Goal: Task Accomplishment & Management: Use online tool/utility

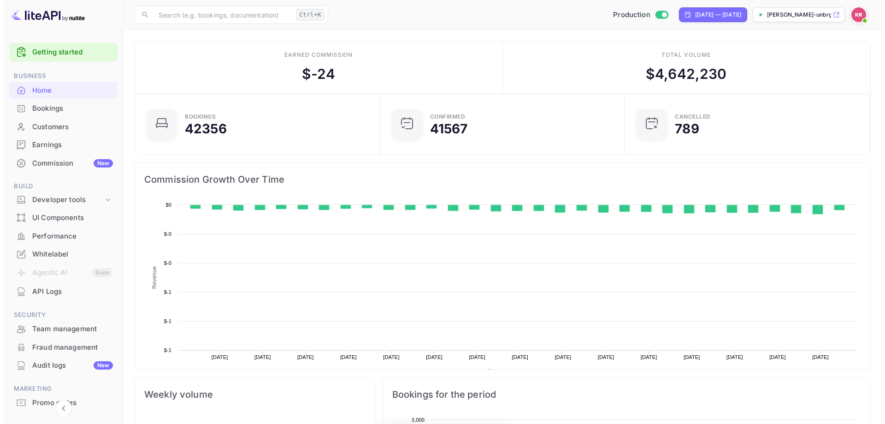
scroll to position [143, 232]
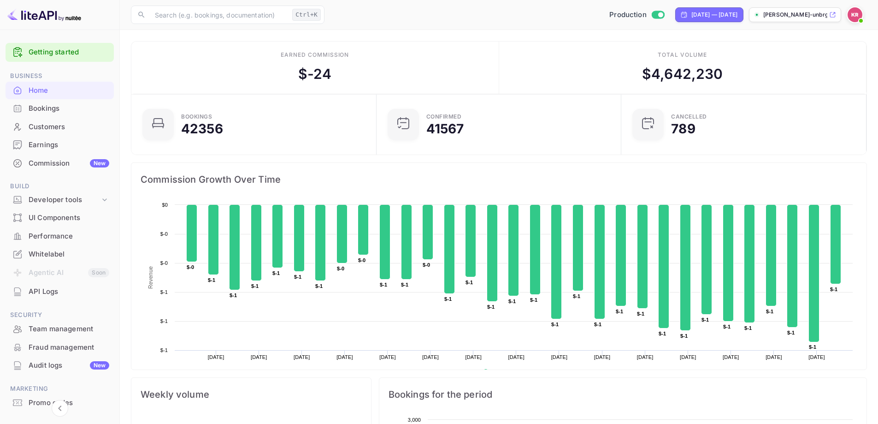
click at [55, 106] on div "Bookings" at bounding box center [69, 108] width 81 height 11
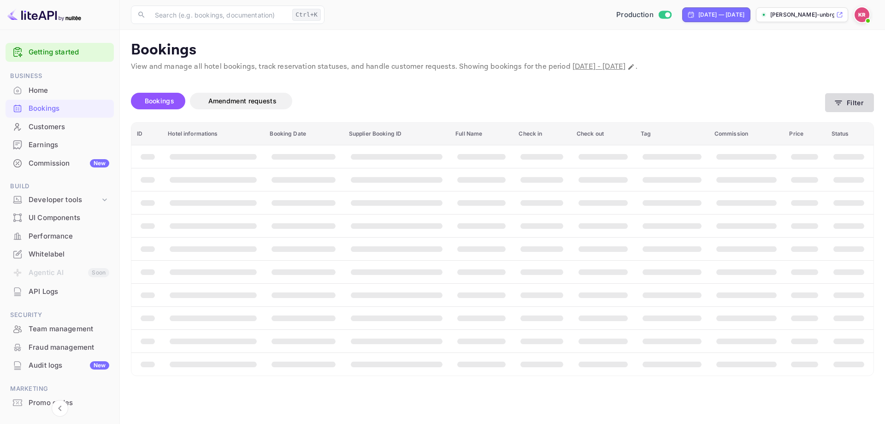
click at [853, 101] on button "Filter" at bounding box center [849, 102] width 49 height 19
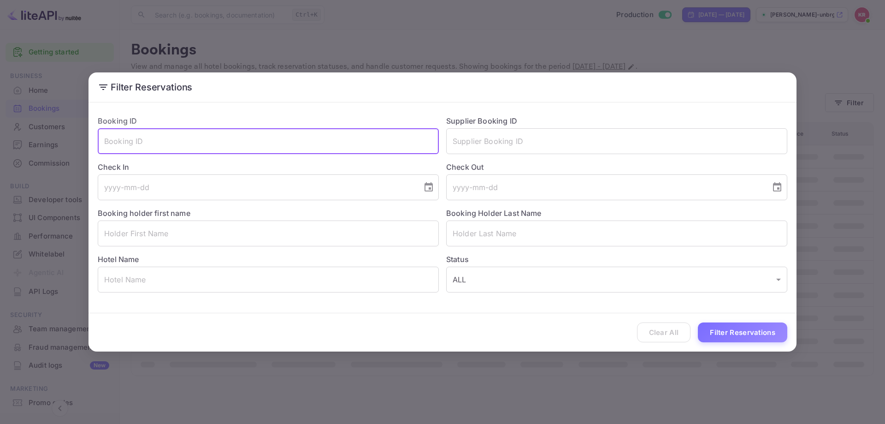
paste input "4zdZRl3aZ"
click at [104, 145] on input "4zdZRl3aZ" at bounding box center [268, 141] width 341 height 26
click at [149, 143] on input "4zdZRl3aZ" at bounding box center [268, 141] width 341 height 26
type input "4zdZRl3aZ"
click at [716, 340] on button "Filter Reservations" at bounding box center [742, 332] width 89 height 20
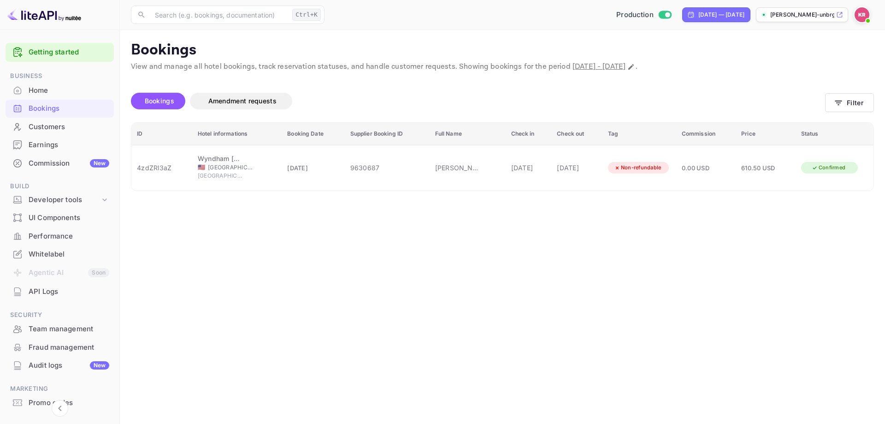
click at [718, 266] on main "Bookings View and manage all hotel bookings, track reservation statuses, and ha…" at bounding box center [502, 227] width 765 height 394
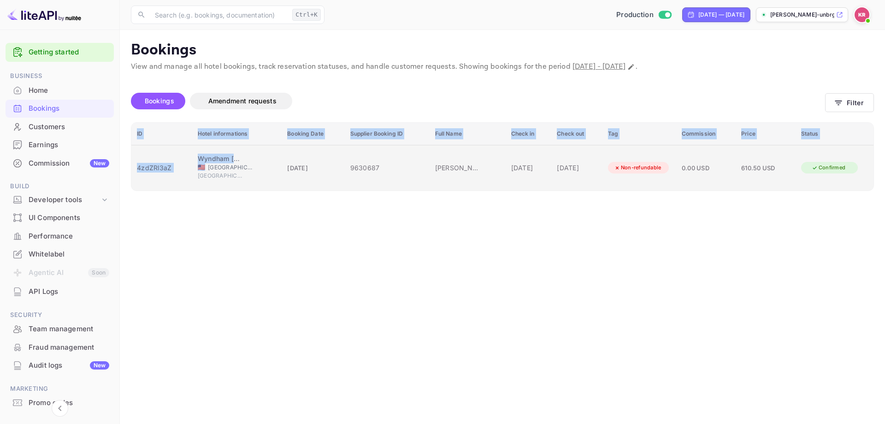
drag, startPoint x: 865, startPoint y: 165, endPoint x: 194, endPoint y: 176, distance: 670.5
click at [193, 166] on main "Bookings View and manage all hotel bookings, track reservation statuses, and ha…" at bounding box center [502, 227] width 765 height 394
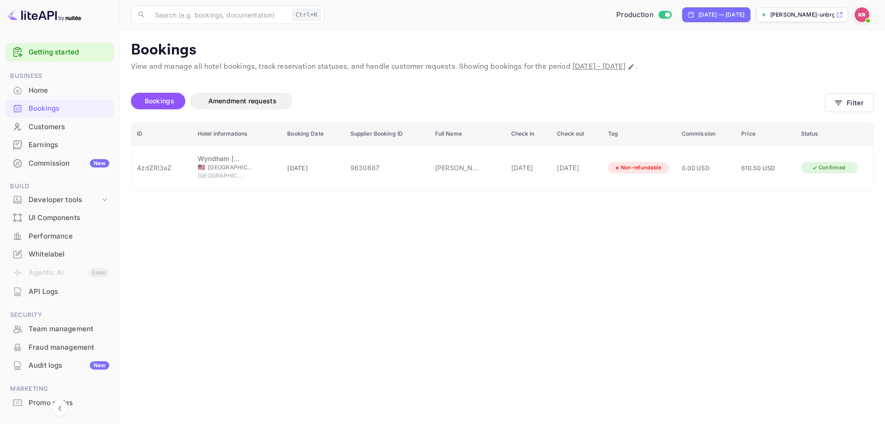
click at [239, 246] on main "Bookings View and manage all hotel bookings, track reservation statuses, and ha…" at bounding box center [502, 227] width 765 height 394
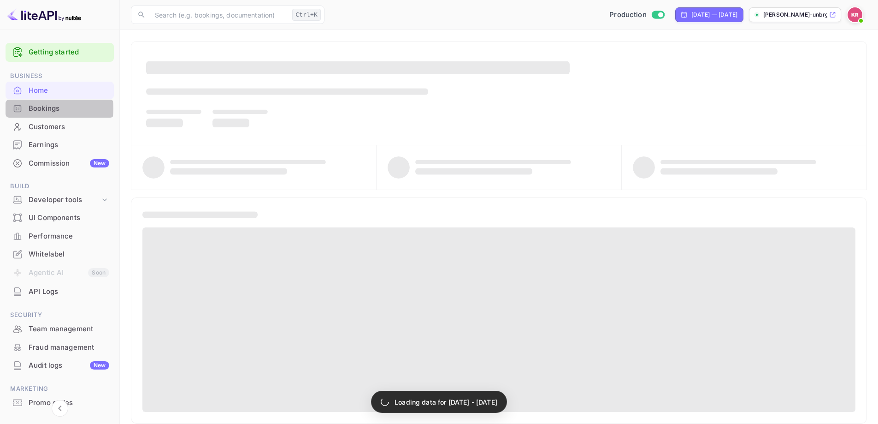
click at [49, 108] on div "Bookings" at bounding box center [69, 108] width 81 height 11
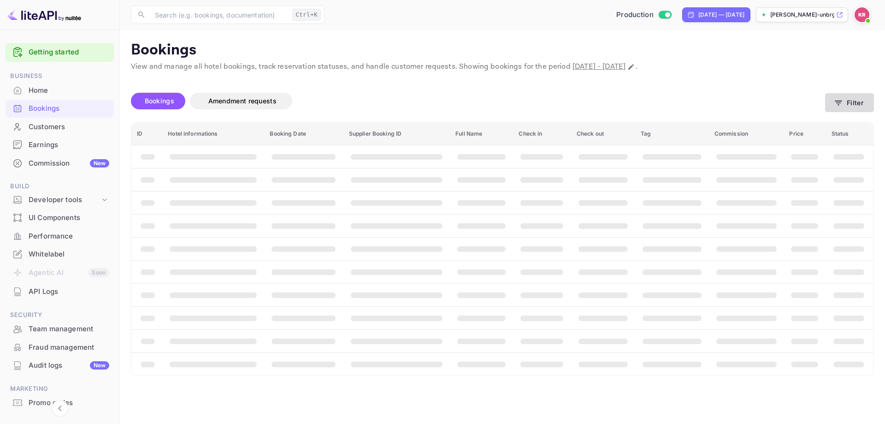
click at [837, 107] on button "Filter" at bounding box center [849, 102] width 49 height 19
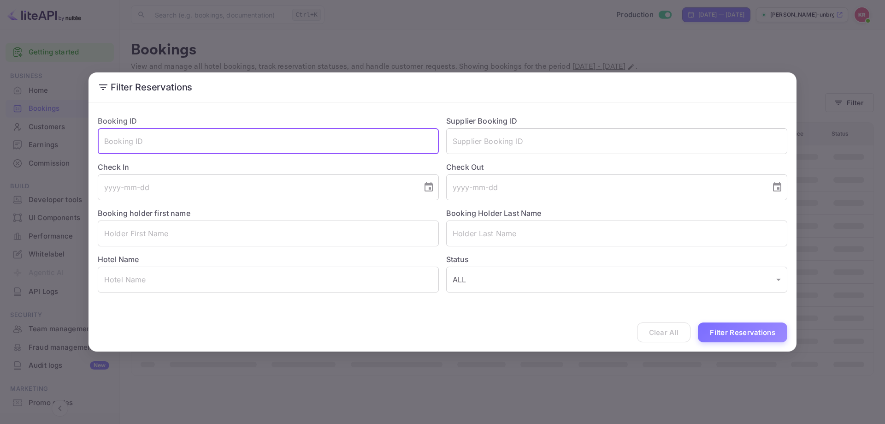
paste input "ERSMhzsyU"
type input "ERSMhzsyU"
click at [741, 335] on button "Filter Reservations" at bounding box center [742, 332] width 89 height 20
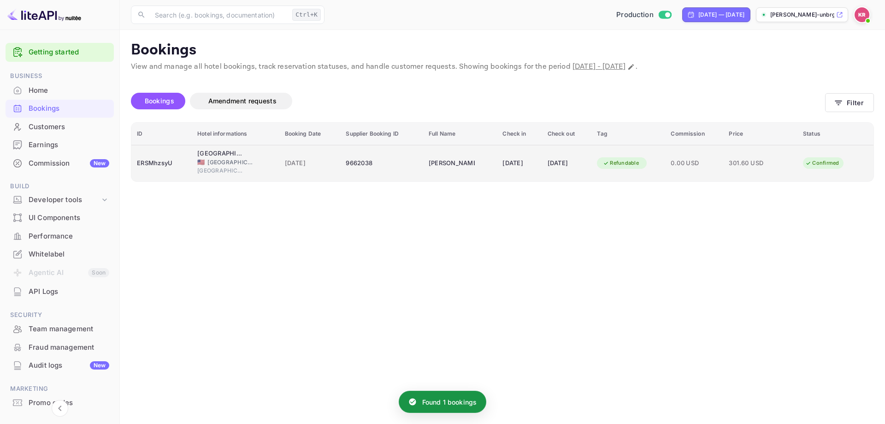
click at [620, 167] on div "Refundable" at bounding box center [621, 163] width 48 height 12
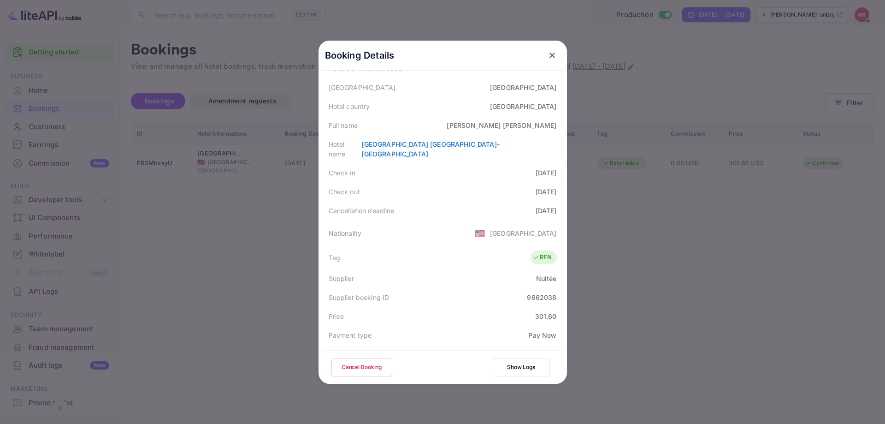
scroll to position [92, 0]
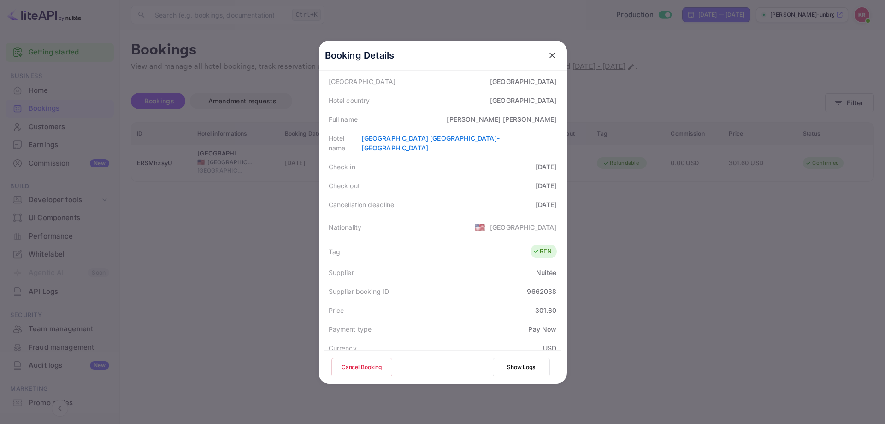
click at [548, 52] on icon "close" at bounding box center [552, 55] width 9 height 9
